Goal: Information Seeking & Learning: Check status

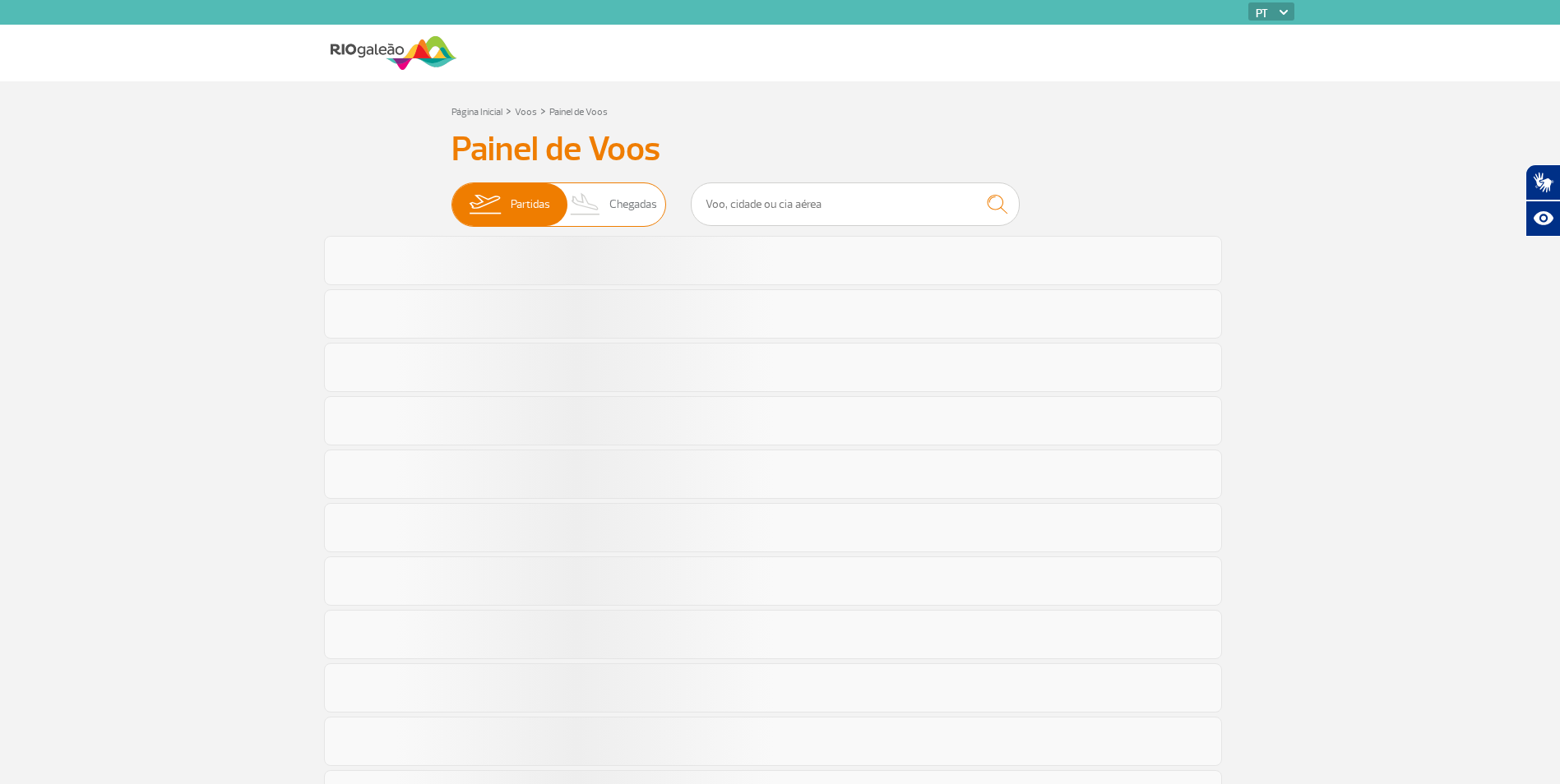
click at [648, 218] on span "Chegadas" at bounding box center [633, 205] width 48 height 42
click at [452, 197] on input "Partidas Chegadas" at bounding box center [452, 197] width 0 height 0
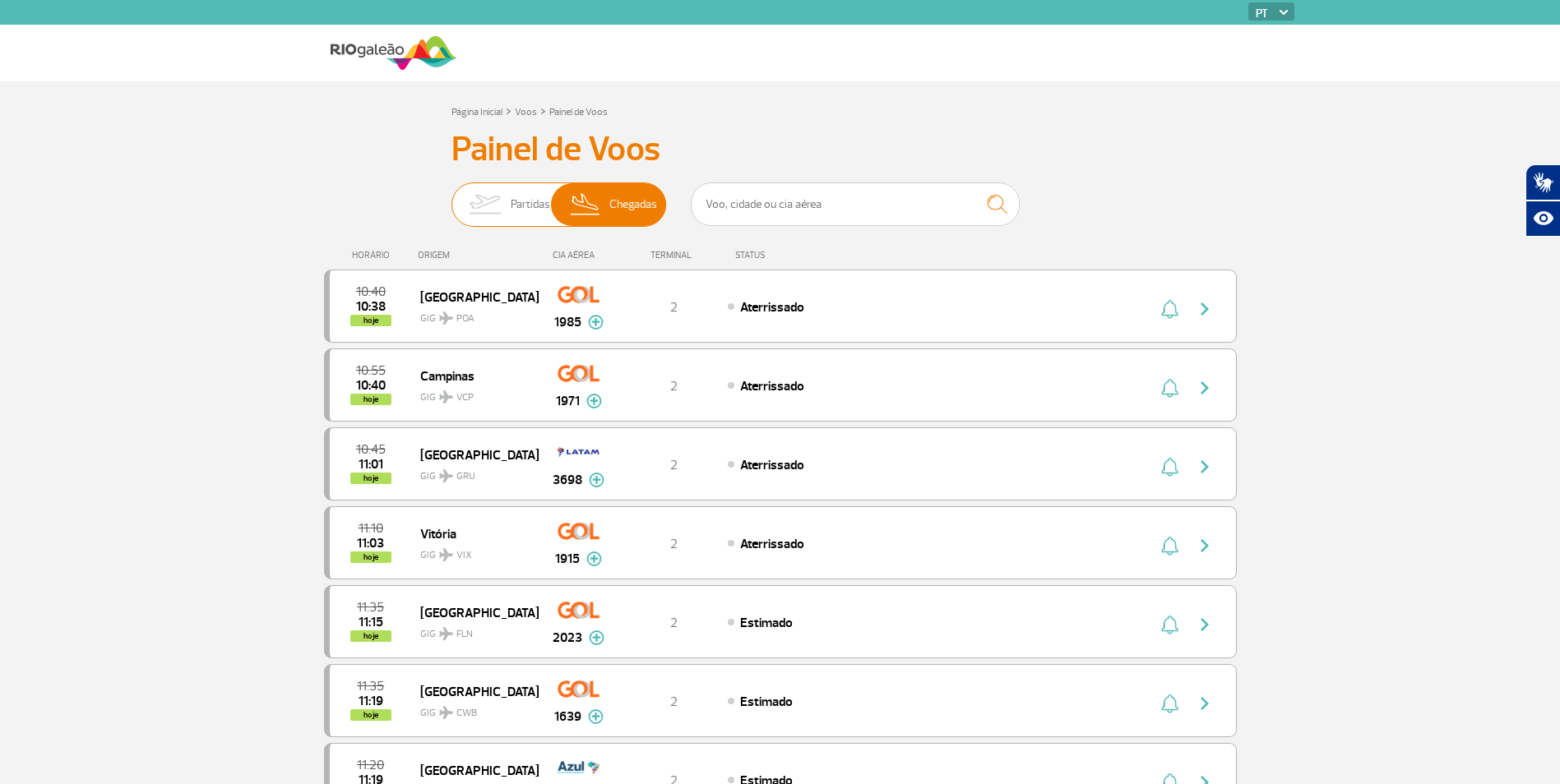
click at [509, 183] on span "Partidas Chegadas" at bounding box center [558, 205] width 214 height 44
click at [452, 197] on input "Partidas Chegadas" at bounding box center [452, 197] width 0 height 0
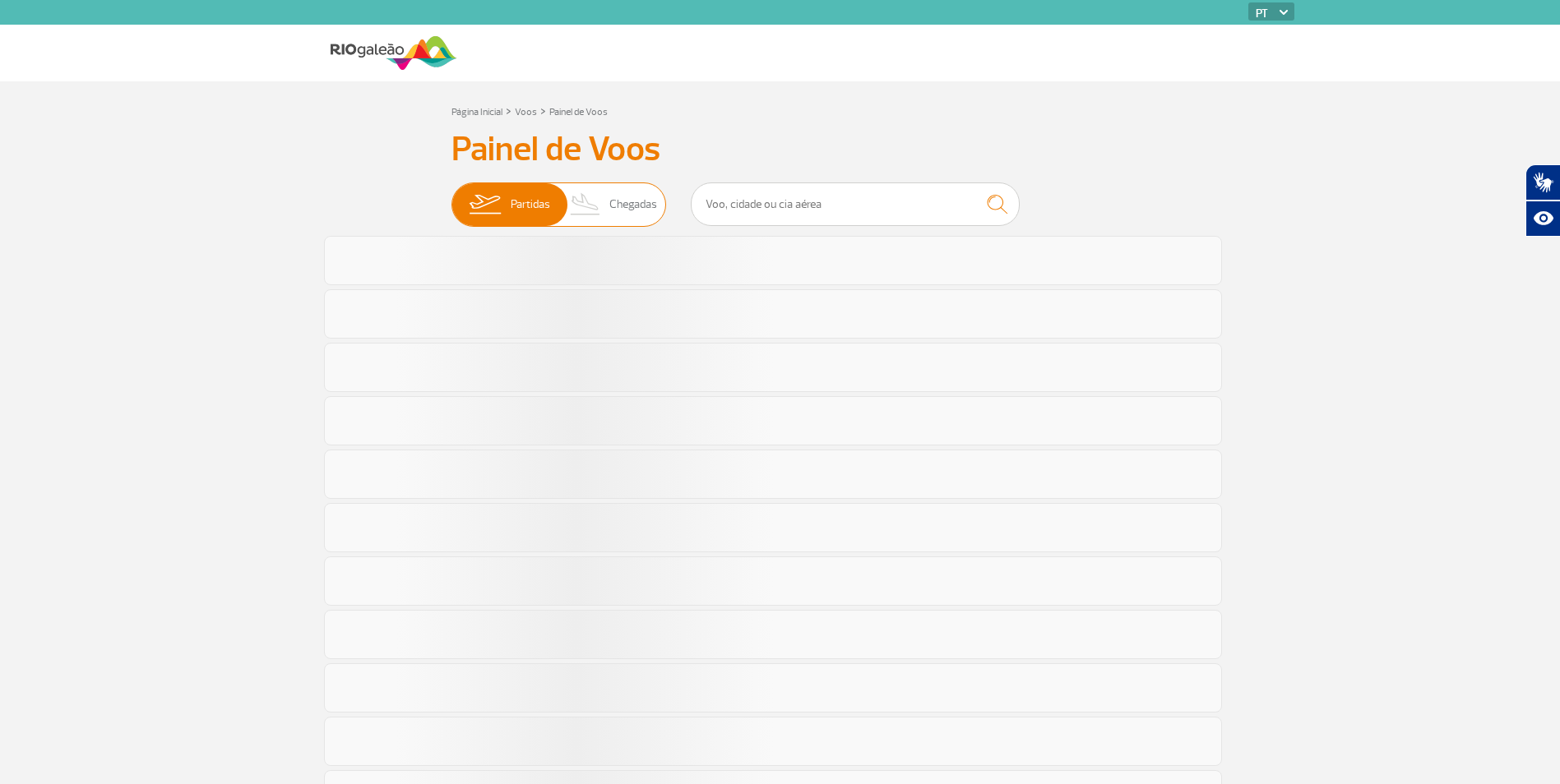
click at [619, 196] on span "Chegadas" at bounding box center [633, 205] width 48 height 42
click at [452, 197] on input "Partidas Chegadas" at bounding box center [452, 197] width 0 height 0
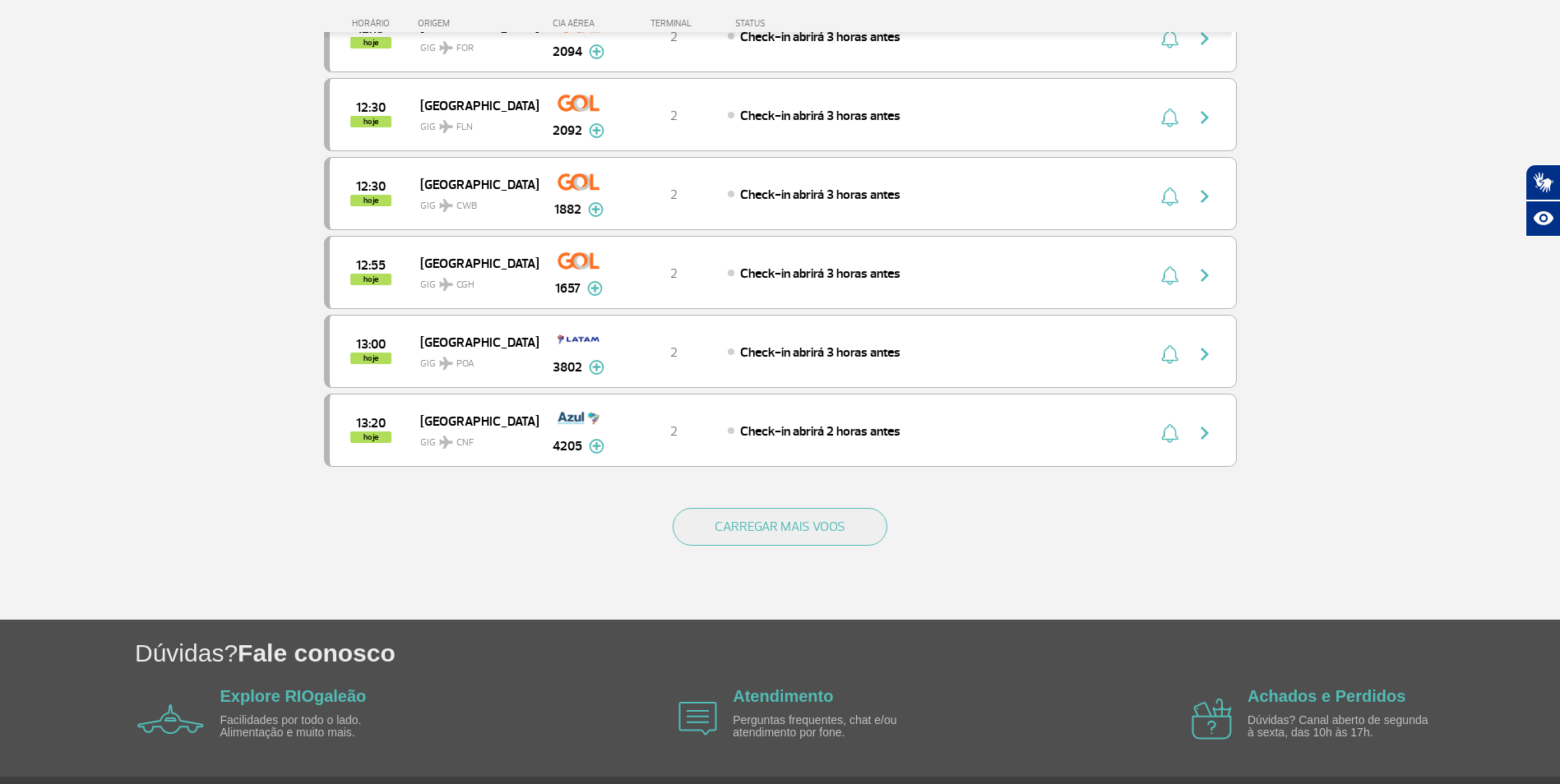
scroll to position [1398, 0]
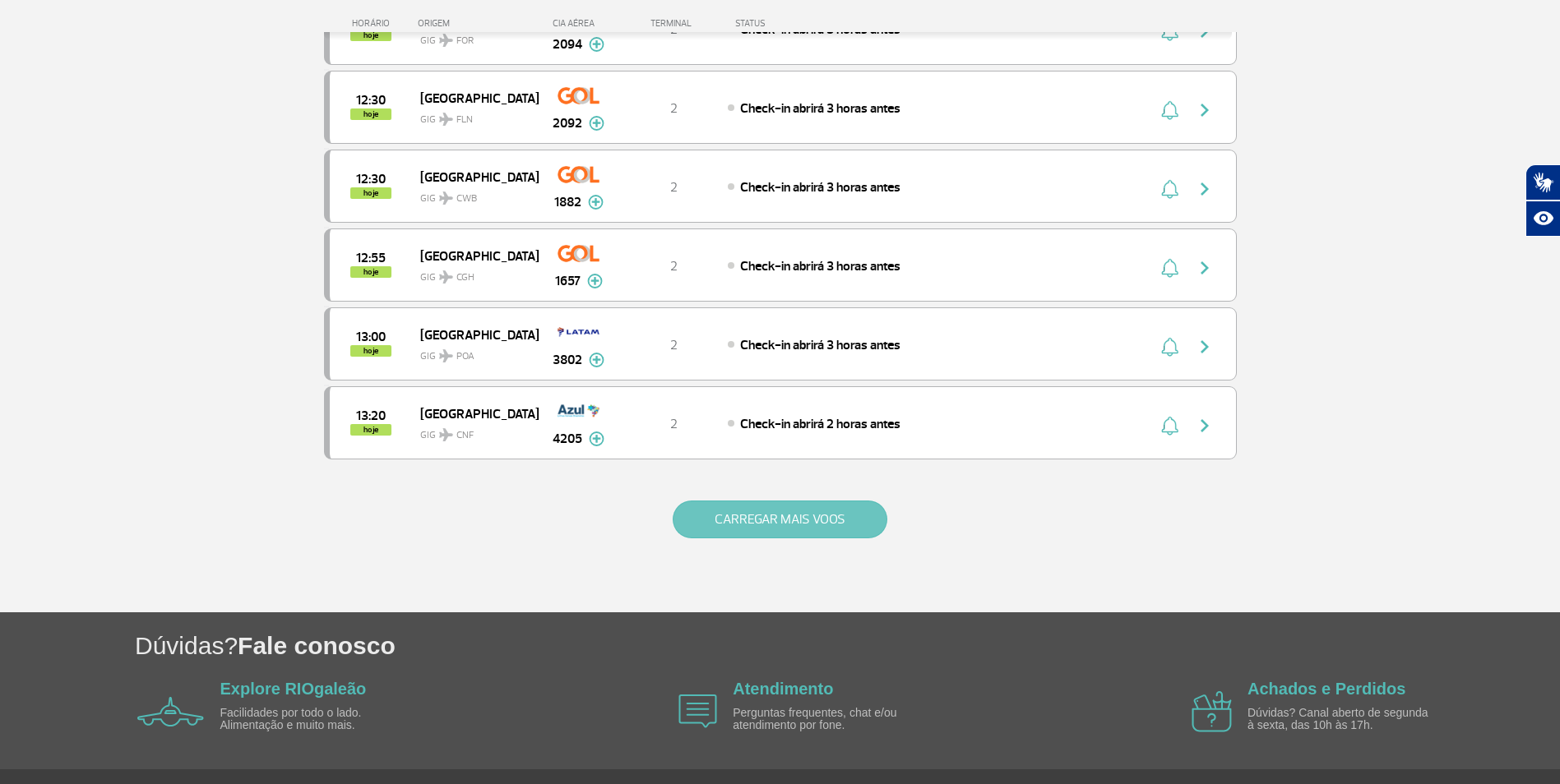
click at [790, 527] on button "CARREGAR MAIS VOOS" at bounding box center [780, 519] width 214 height 37
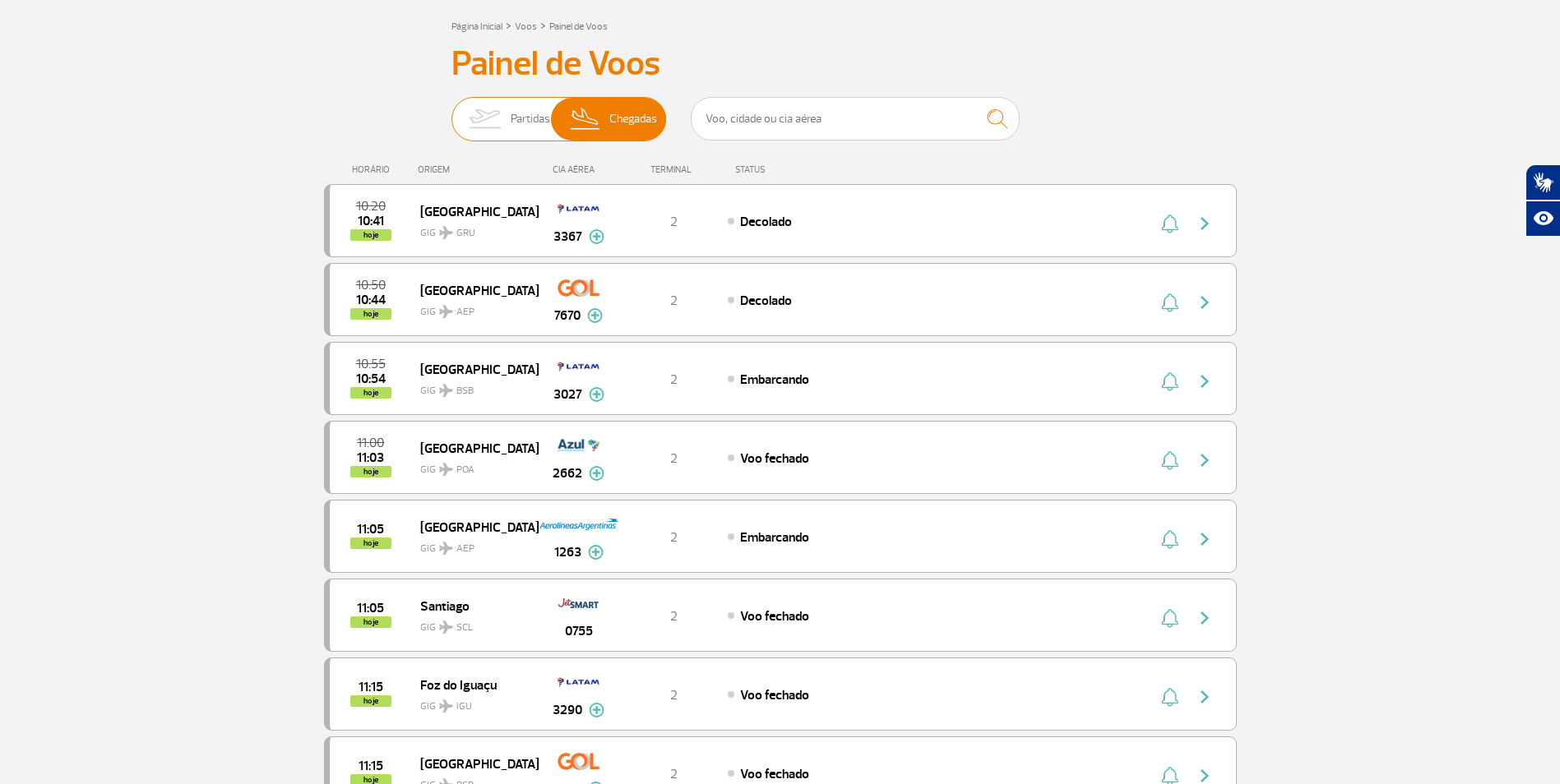
scroll to position [0, 0]
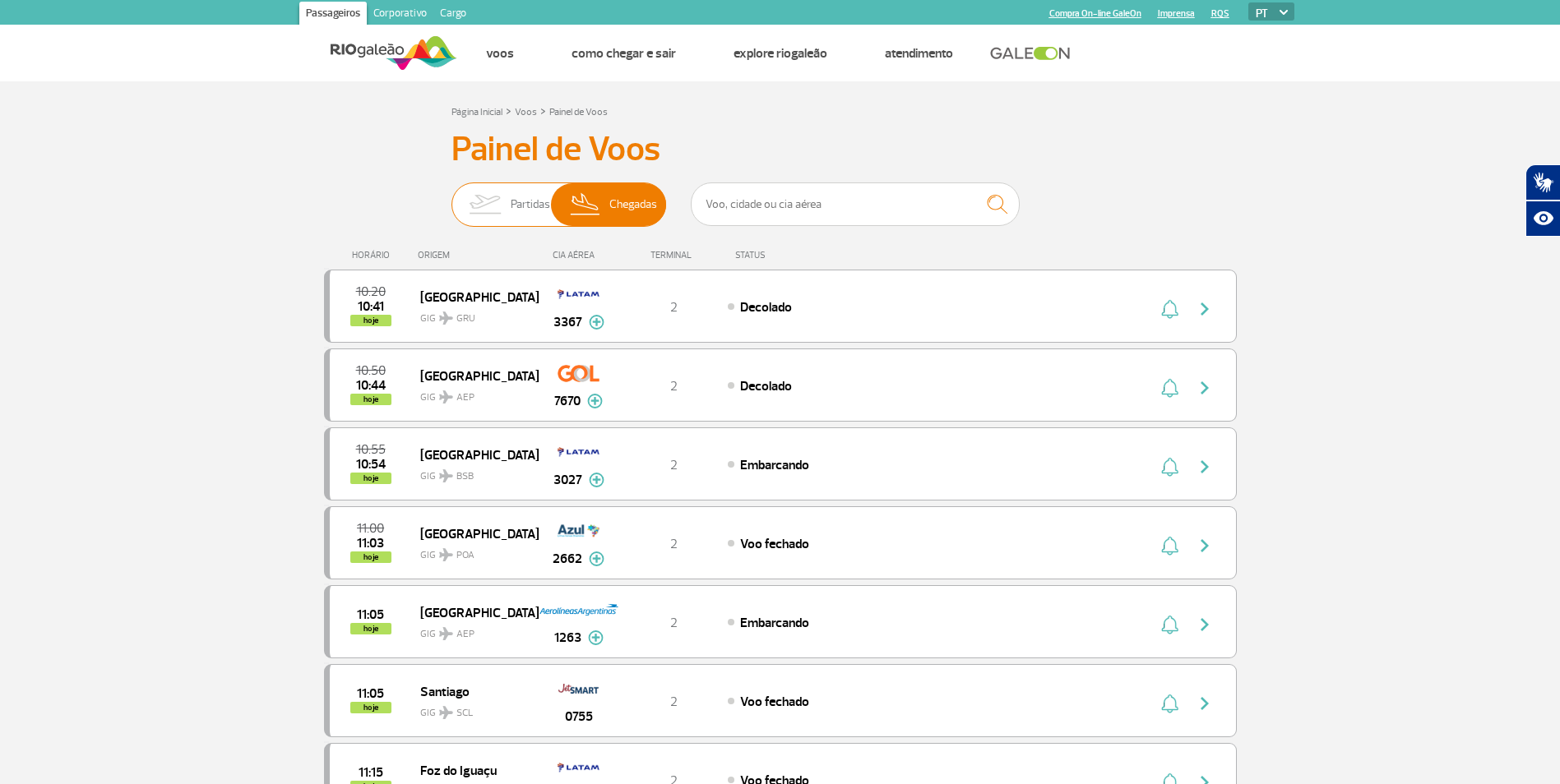
click at [529, 194] on span "Partidas" at bounding box center [530, 205] width 39 height 42
click at [452, 197] on input "Partidas Chegadas" at bounding box center [452, 197] width 0 height 0
click at [634, 199] on span "Chegadas" at bounding box center [633, 205] width 48 height 42
click at [452, 197] on input "Partidas Chegadas" at bounding box center [452, 197] width 0 height 0
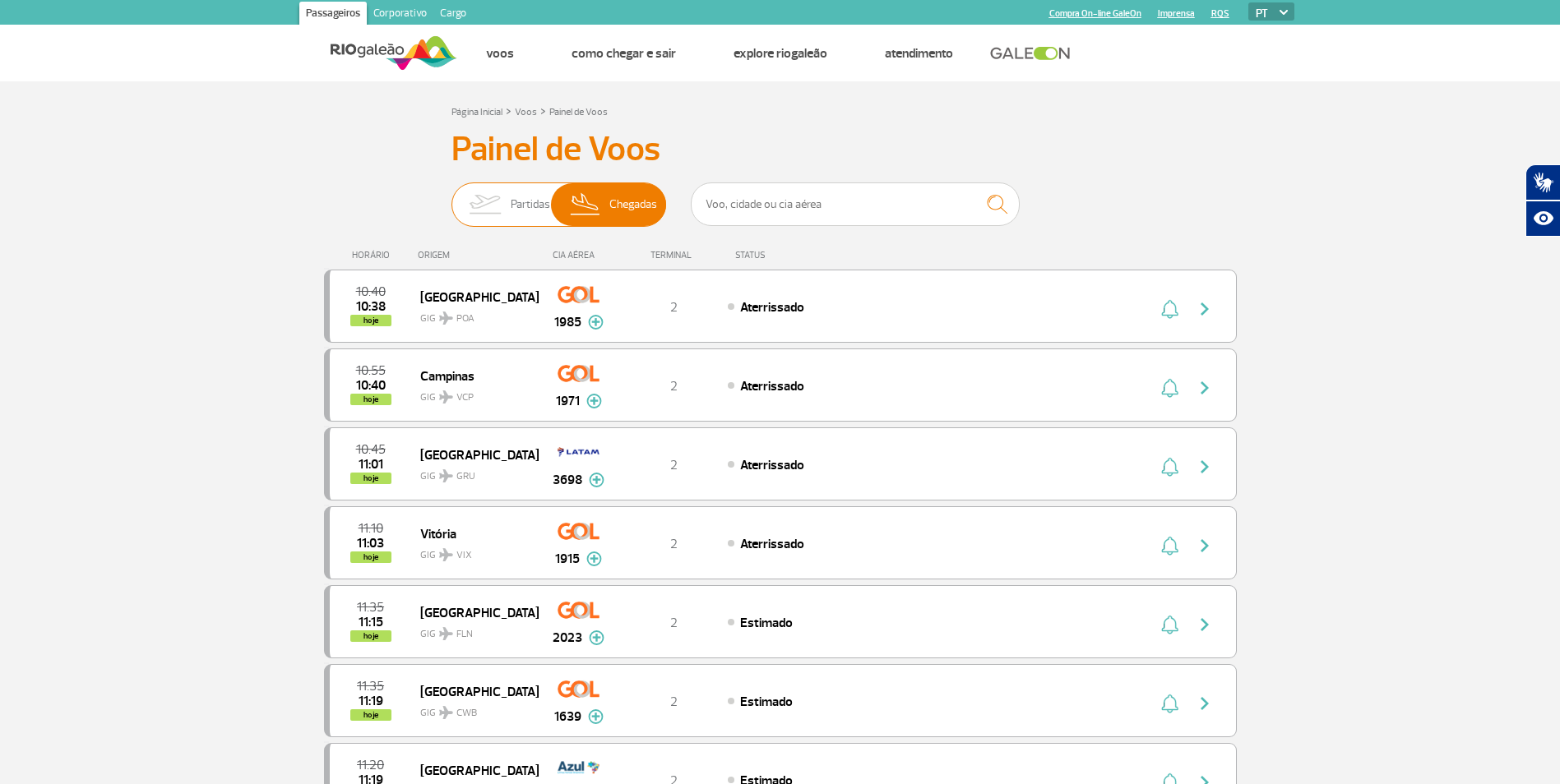
click at [480, 196] on img at bounding box center [485, 205] width 52 height 42
click at [452, 197] on input "Partidas Chegadas" at bounding box center [452, 197] width 0 height 0
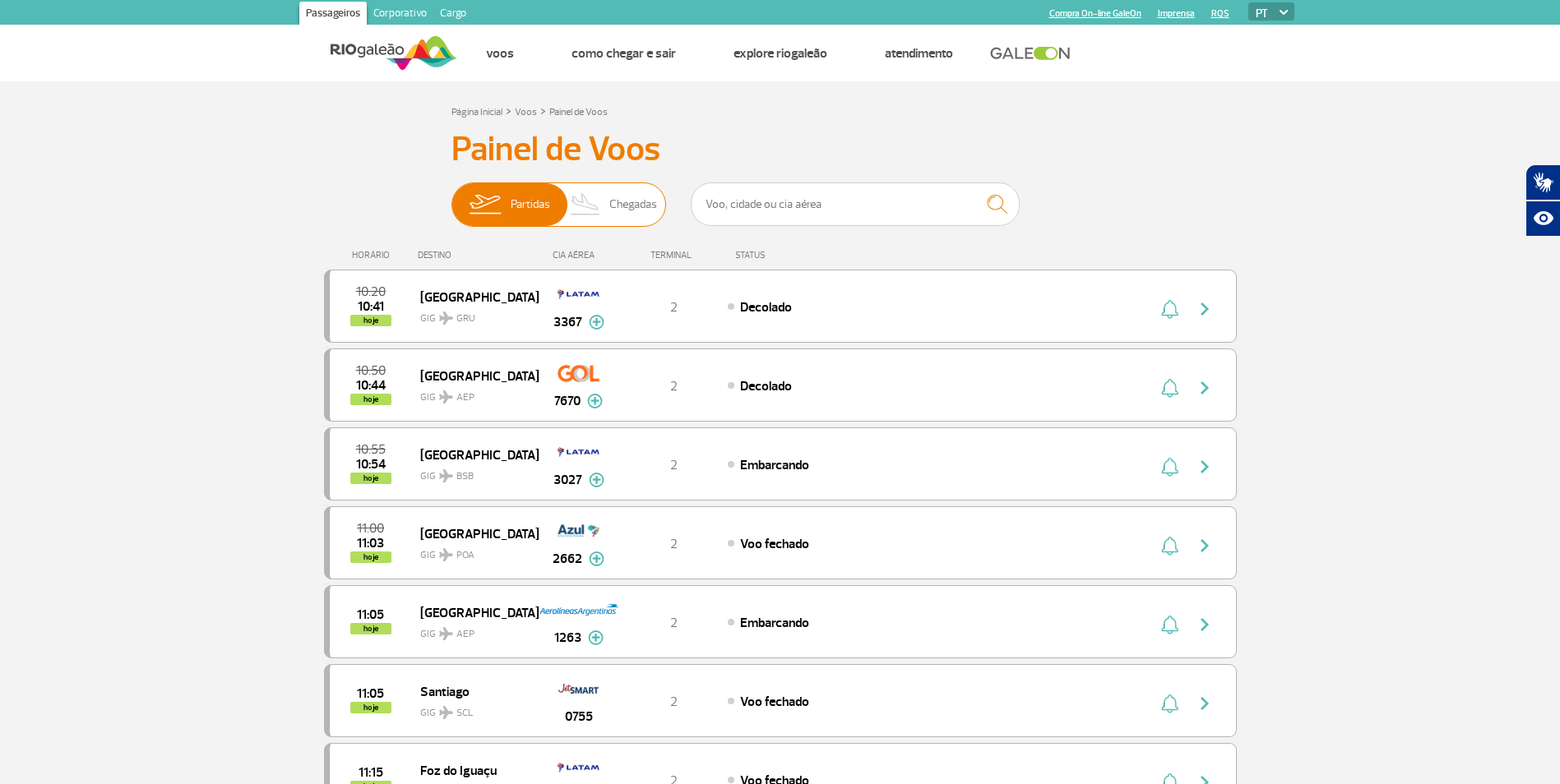
click at [614, 193] on span "Chegadas" at bounding box center [633, 205] width 48 height 42
click at [452, 197] on input "Partidas Chegadas" at bounding box center [452, 197] width 0 height 0
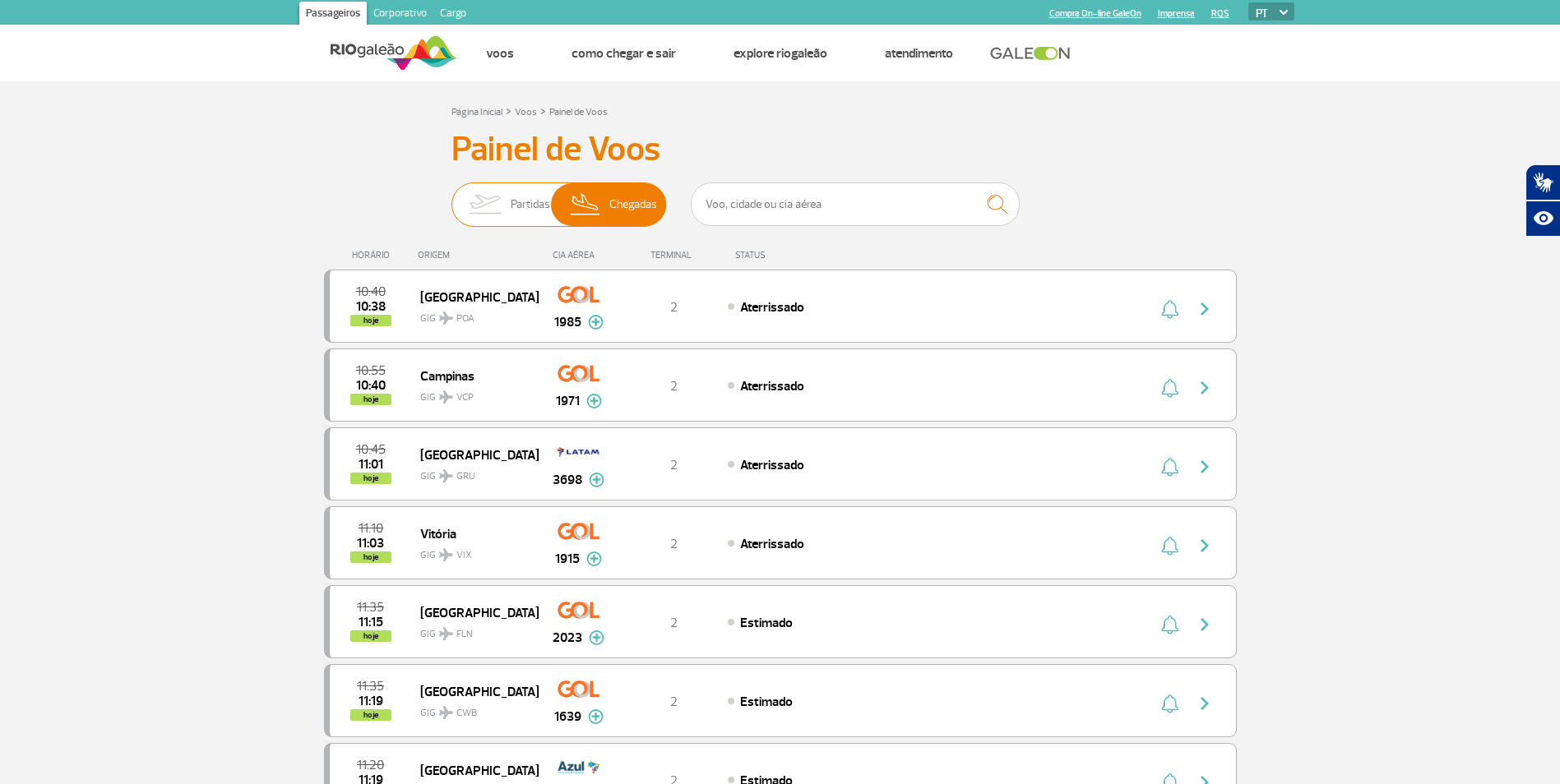
click at [489, 194] on img at bounding box center [485, 205] width 52 height 42
click at [452, 197] on input "Partidas Chegadas" at bounding box center [452, 197] width 0 height 0
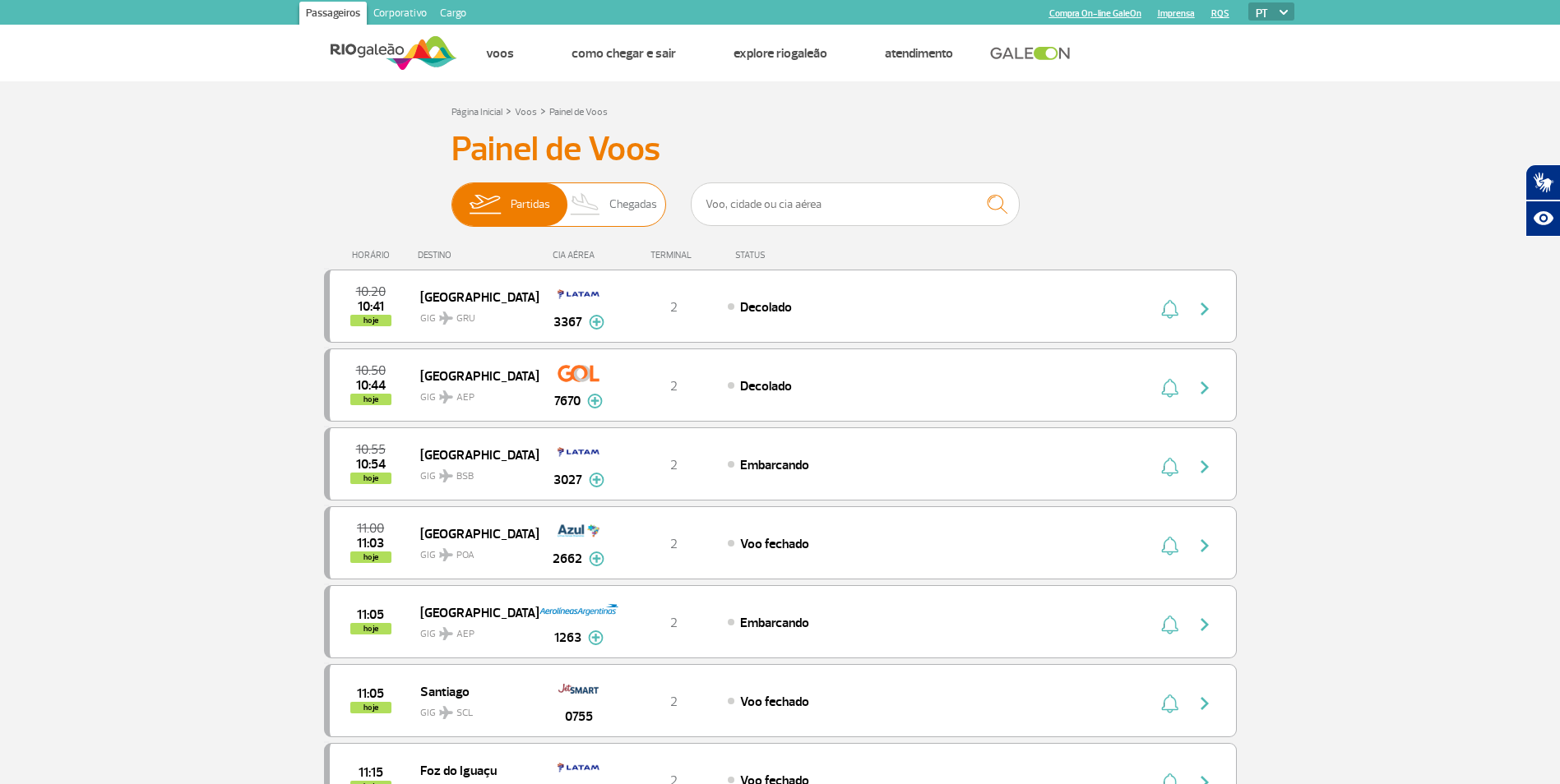
click at [603, 193] on img at bounding box center [585, 205] width 48 height 42
click at [452, 197] on input "Partidas Chegadas" at bounding box center [452, 197] width 0 height 0
